Goal: Transaction & Acquisition: Book appointment/travel/reservation

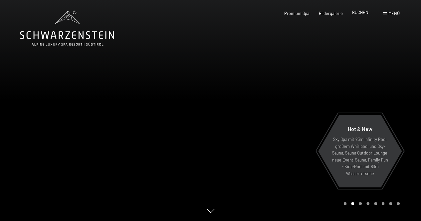
click at [359, 10] on span "BUCHEN" at bounding box center [360, 12] width 16 height 5
click at [360, 12] on span "BUCHEN" at bounding box center [360, 12] width 16 height 5
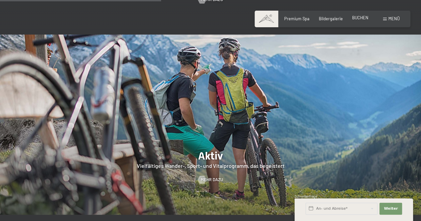
scroll to position [1041, 0]
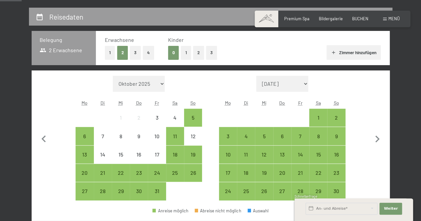
scroll to position [120, 0]
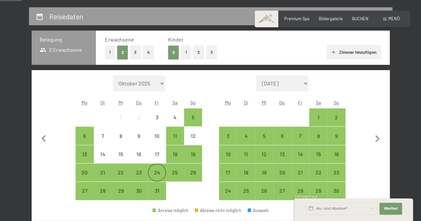
click at [158, 171] on div "24" at bounding box center [156, 178] width 17 height 17
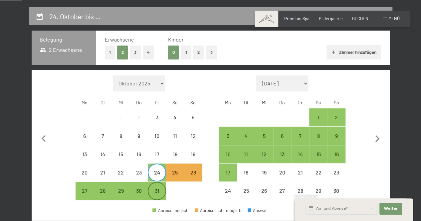
click at [157, 190] on div "31" at bounding box center [156, 196] width 17 height 17
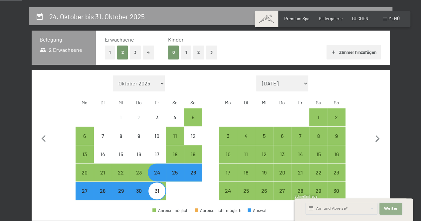
click at [390, 207] on span "Weiter" at bounding box center [391, 208] width 14 height 5
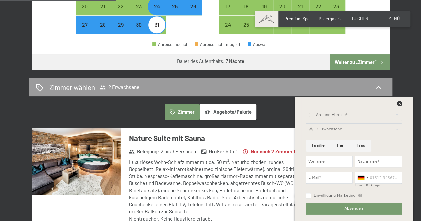
scroll to position [288, 0]
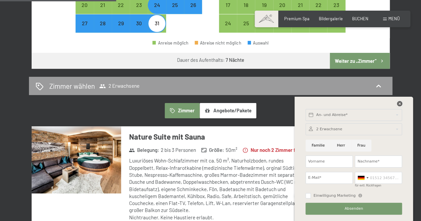
click at [400, 104] on icon at bounding box center [399, 103] width 5 height 5
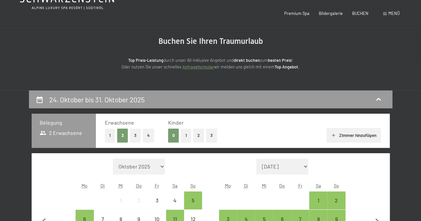
scroll to position [0, 0]
